Goal: Find specific page/section: Find specific page/section

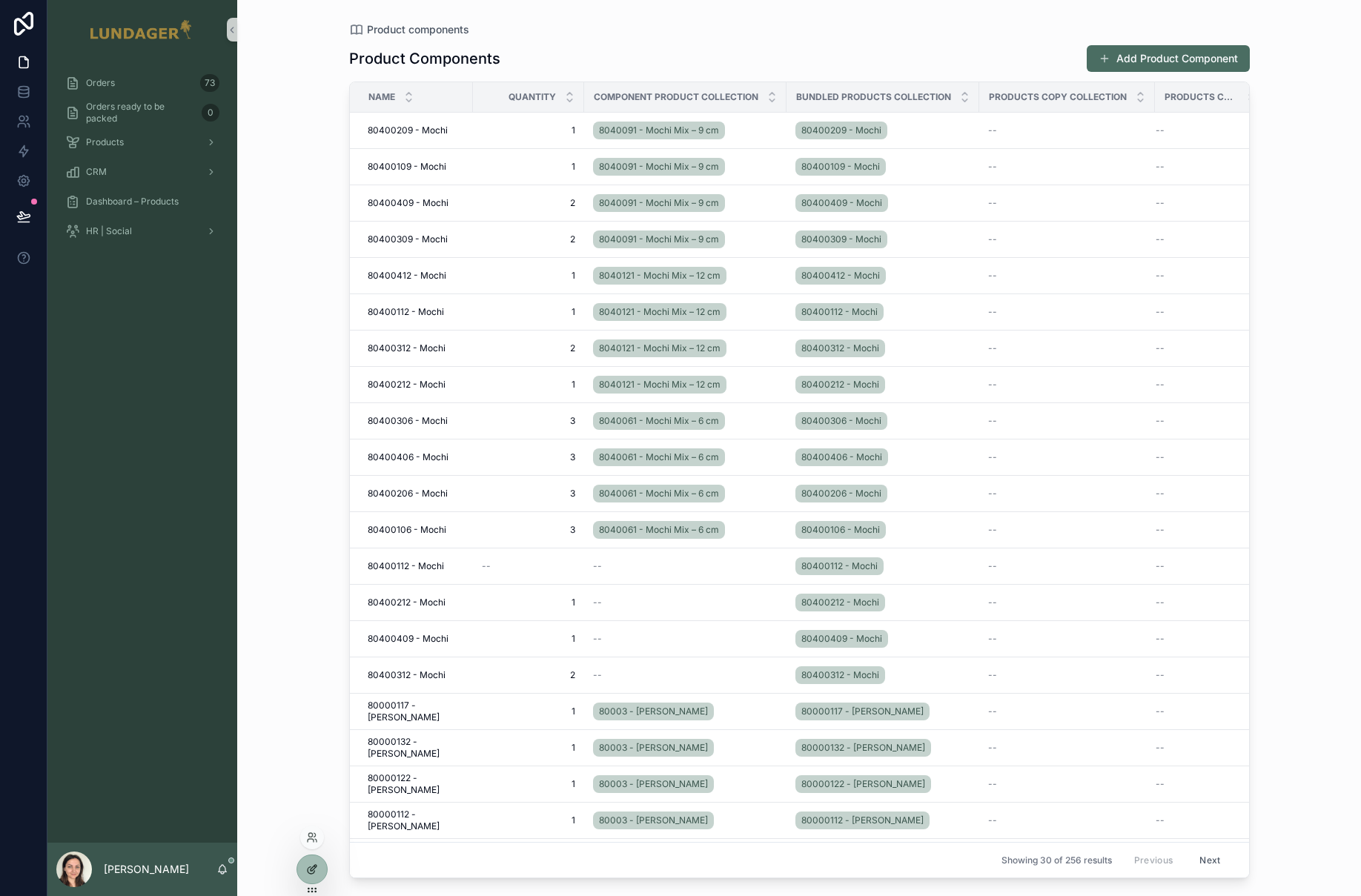
click at [317, 874] on icon at bounding box center [312, 869] width 12 height 12
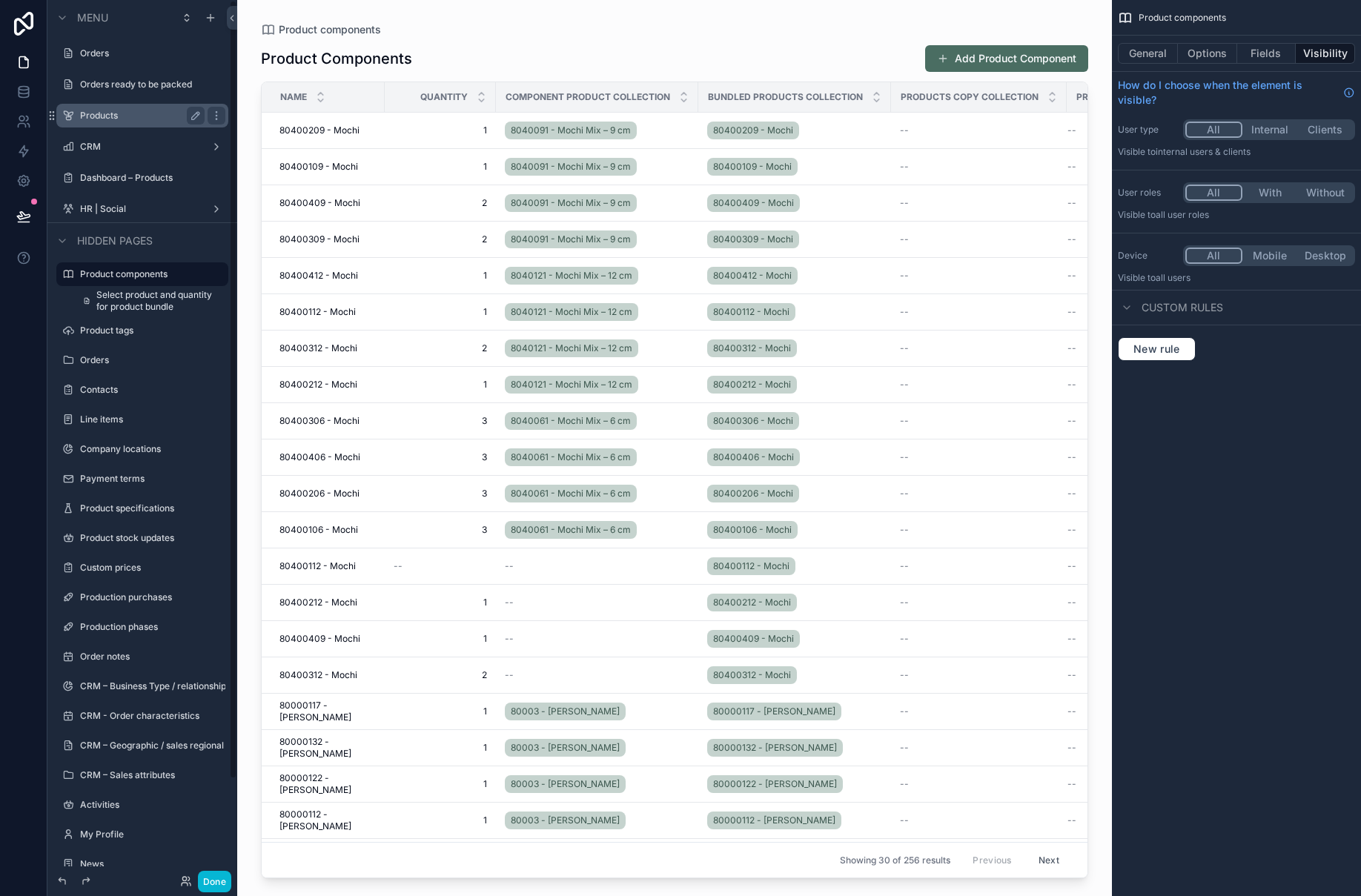
click at [115, 112] on label "Products" at bounding box center [139, 116] width 119 height 12
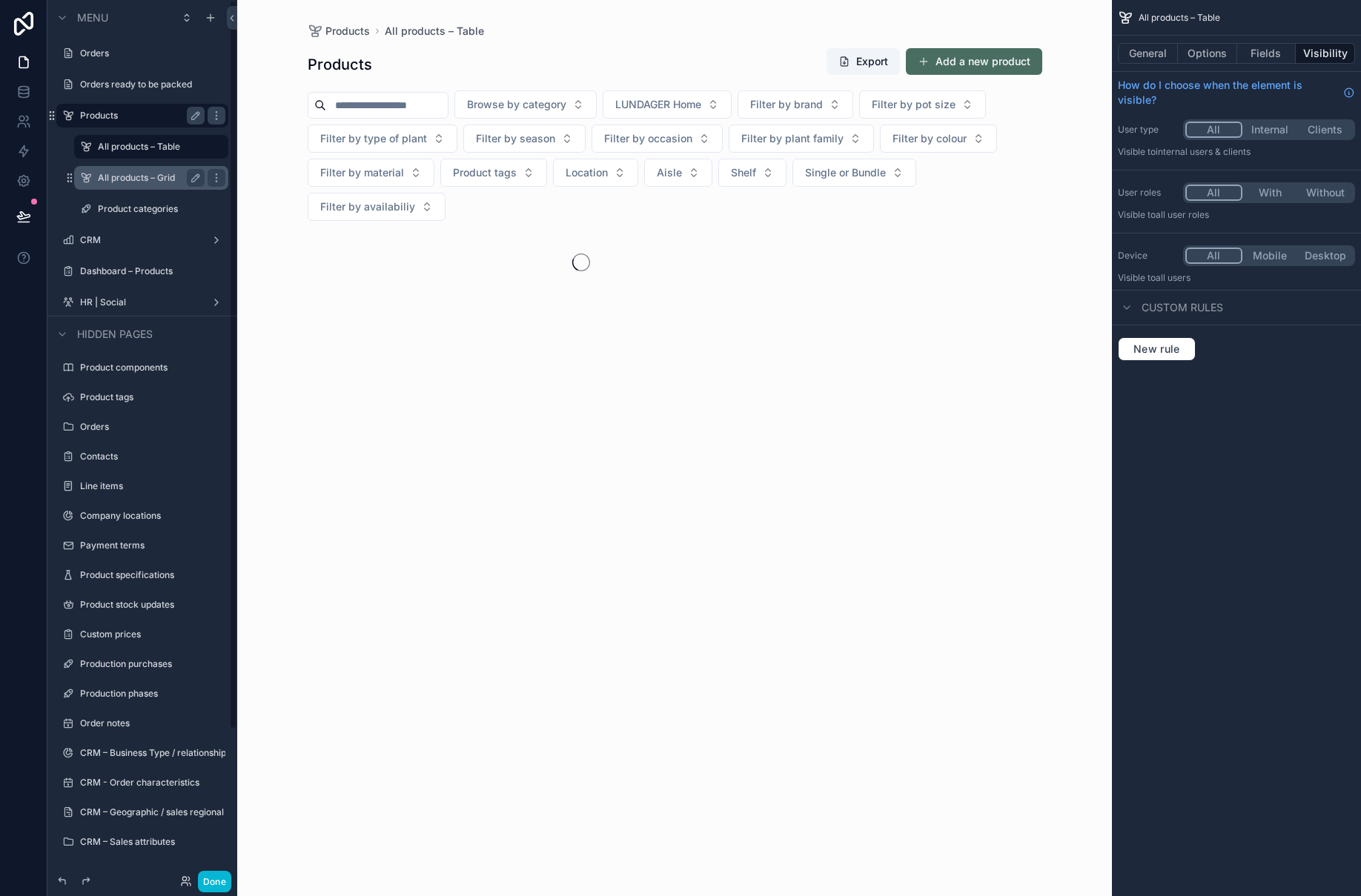
click at [145, 186] on div "All products – Grid" at bounding box center [151, 177] width 106 height 17
click at [147, 177] on label "All products – Grid" at bounding box center [148, 178] width 101 height 12
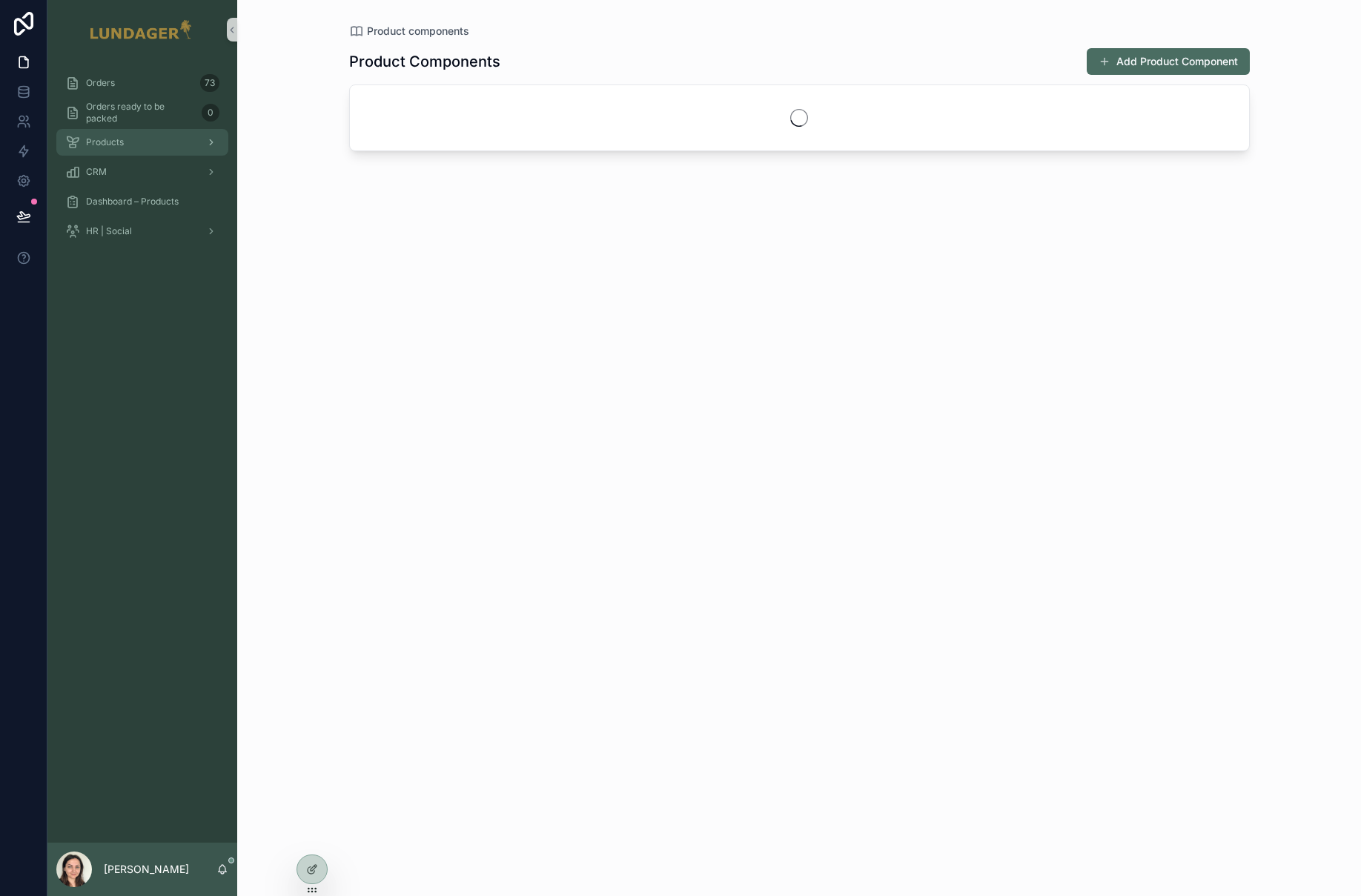
click at [108, 145] on span "Products" at bounding box center [104, 142] width 37 height 12
